Goal: Task Accomplishment & Management: Manage account settings

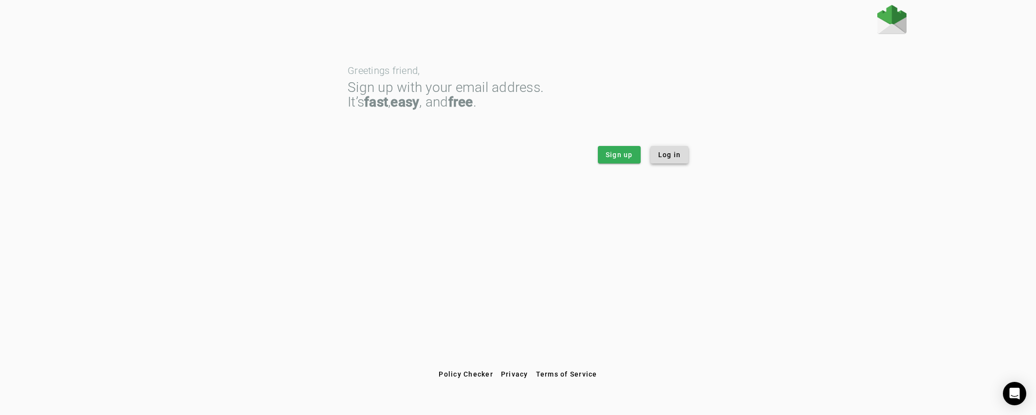
click at [672, 160] on span "Log in" at bounding box center [669, 155] width 23 height 10
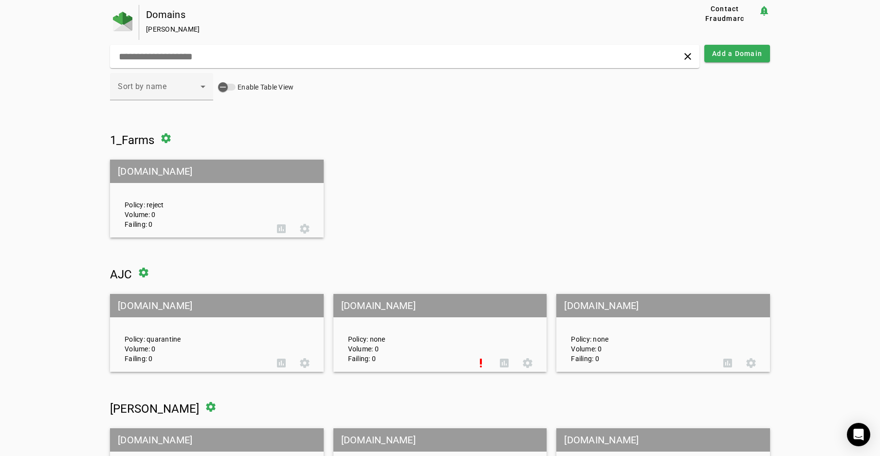
click at [511, 97] on div "Sort by name Enable Table View" at bounding box center [440, 92] width 660 height 38
click at [420, 91] on div "Sort by name Enable Table View" at bounding box center [440, 92] width 660 height 38
click at [385, 141] on h1 "1_Farms settings" at bounding box center [440, 138] width 660 height 23
drag, startPoint x: 451, startPoint y: 171, endPoint x: 458, endPoint y: 85, distance: 86.5
click at [451, 167] on mat-grid-list "coxfarms.com Policy: reject Volume: 0 Failing: 0 assessment settings" at bounding box center [440, 199] width 660 height 78
